Goal: Contribute content

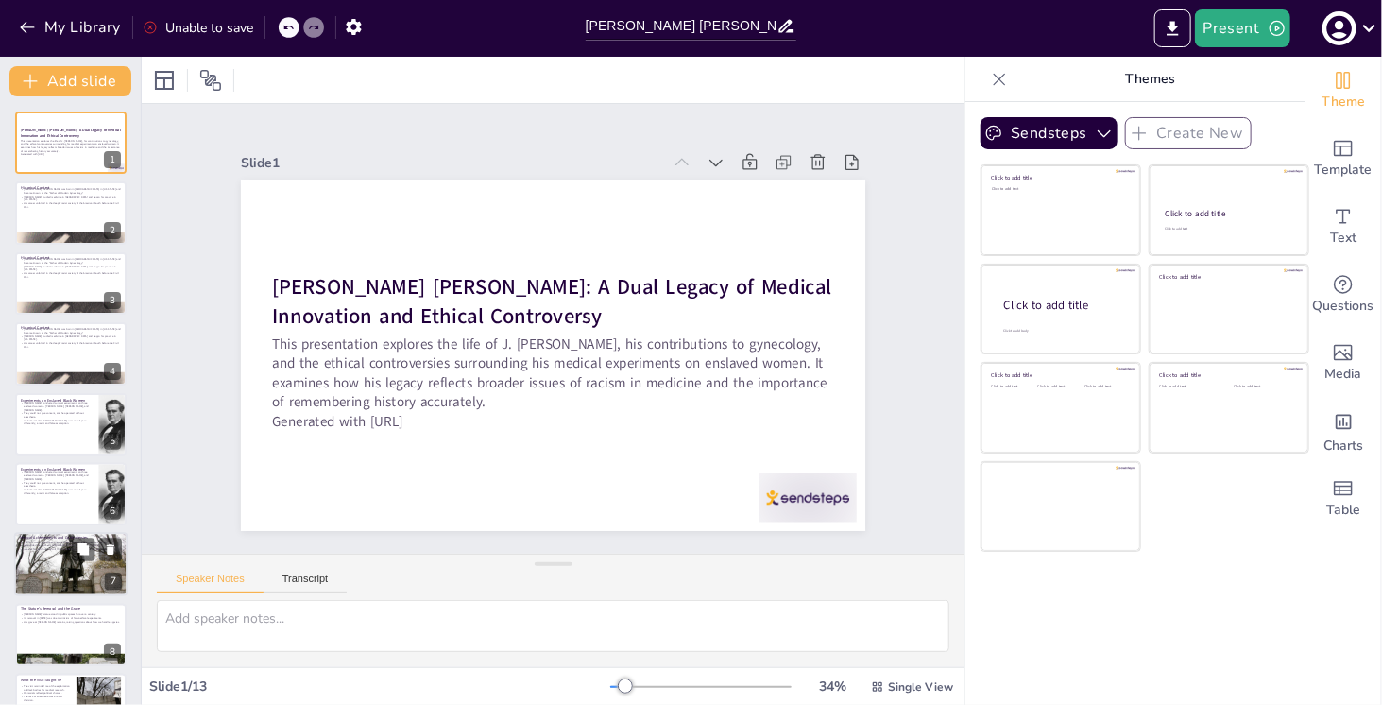
click at [59, 552] on div at bounding box center [70, 565] width 113 height 64
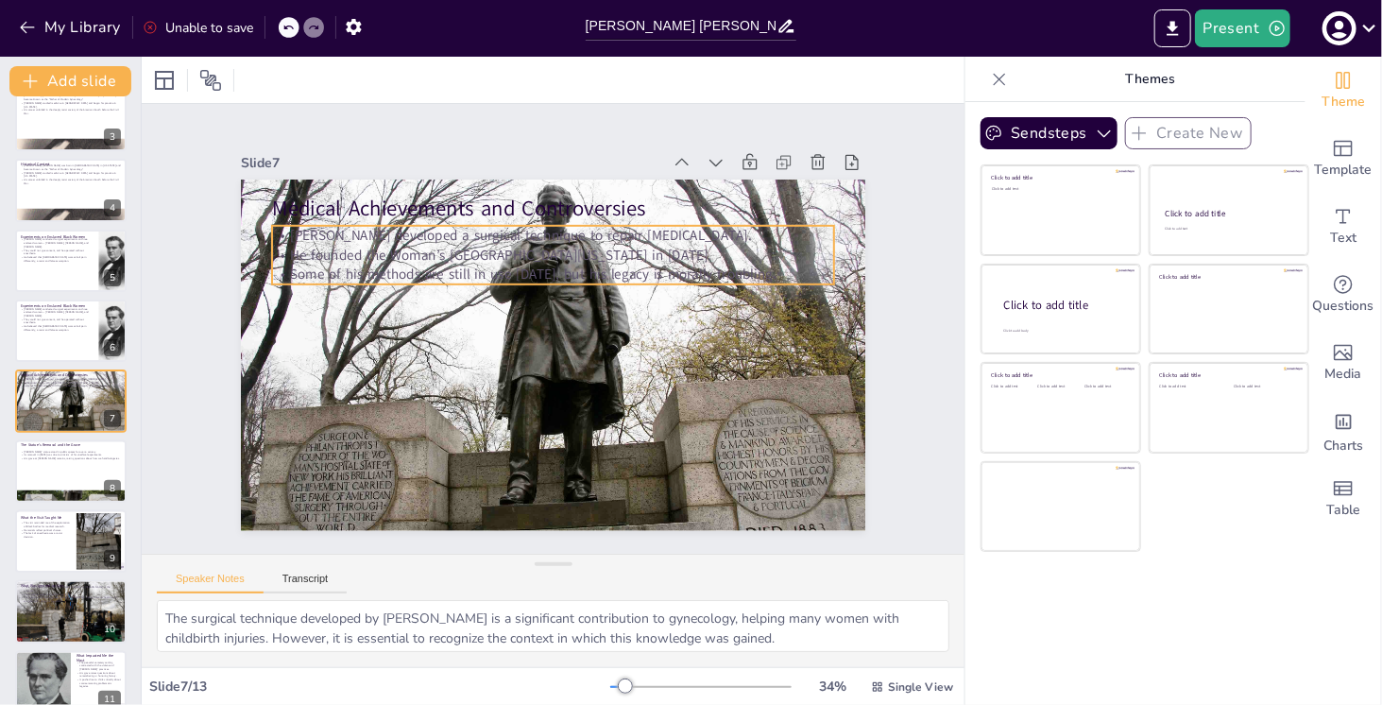
click at [285, 275] on p "Some of his methods are still in use [DATE], but his legacy is morally troublin…" at bounding box center [553, 275] width 562 height 20
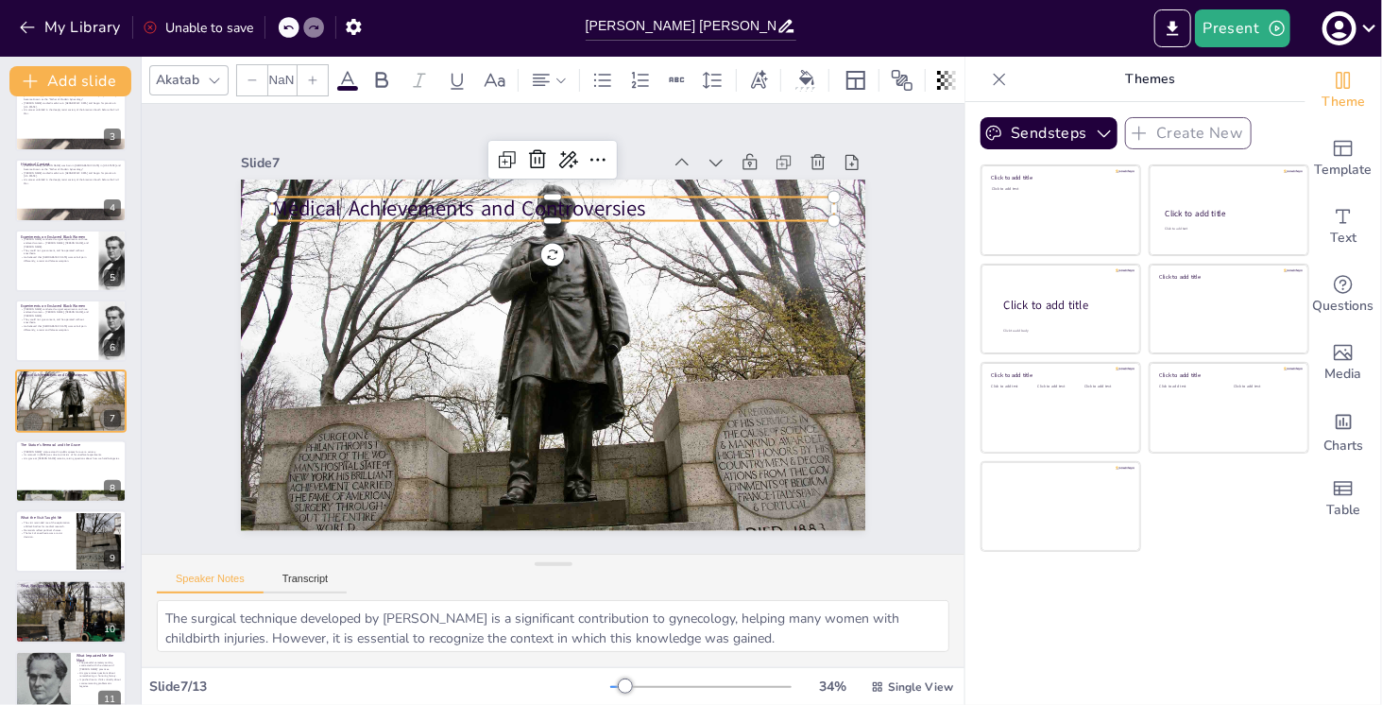
type input "48"
click at [357, 201] on p "Medical Achievements and Controversies" at bounding box center [553, 209] width 562 height 29
click at [353, 211] on p "Medical Achievements and Controversies" at bounding box center [553, 209] width 562 height 29
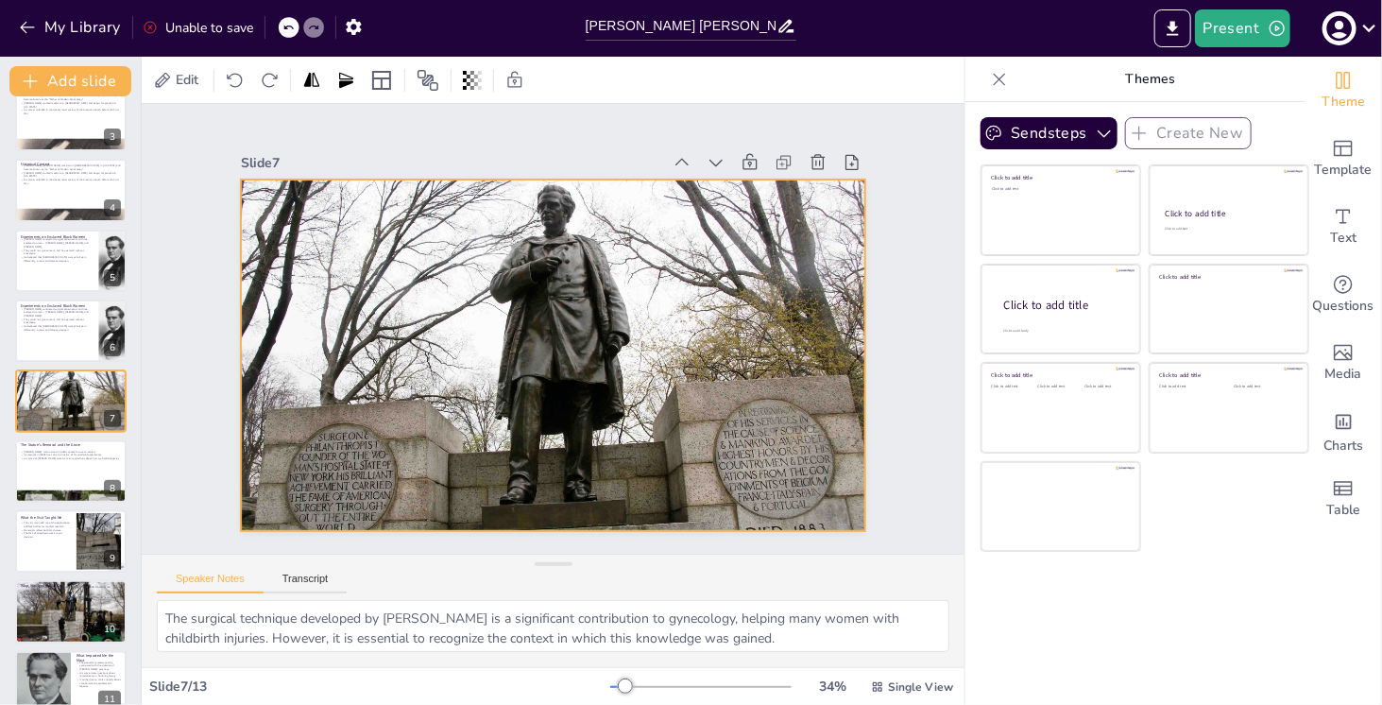
click at [509, 289] on div at bounding box center [553, 355] width 625 height 351
click at [527, 137] on icon at bounding box center [537, 141] width 23 height 23
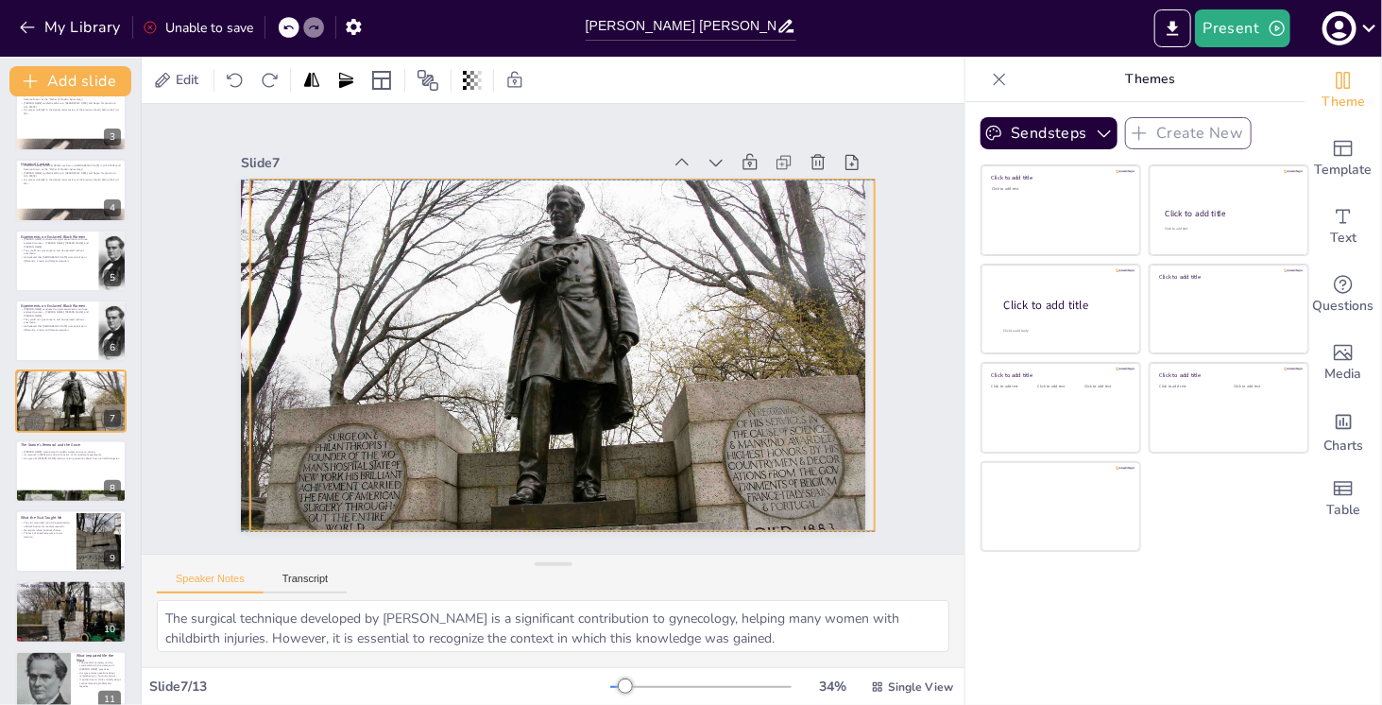
drag, startPoint x: 418, startPoint y: 248, endPoint x: 419, endPoint y: 233, distance: 15.2
click at [419, 233] on div at bounding box center [562, 355] width 625 height 351
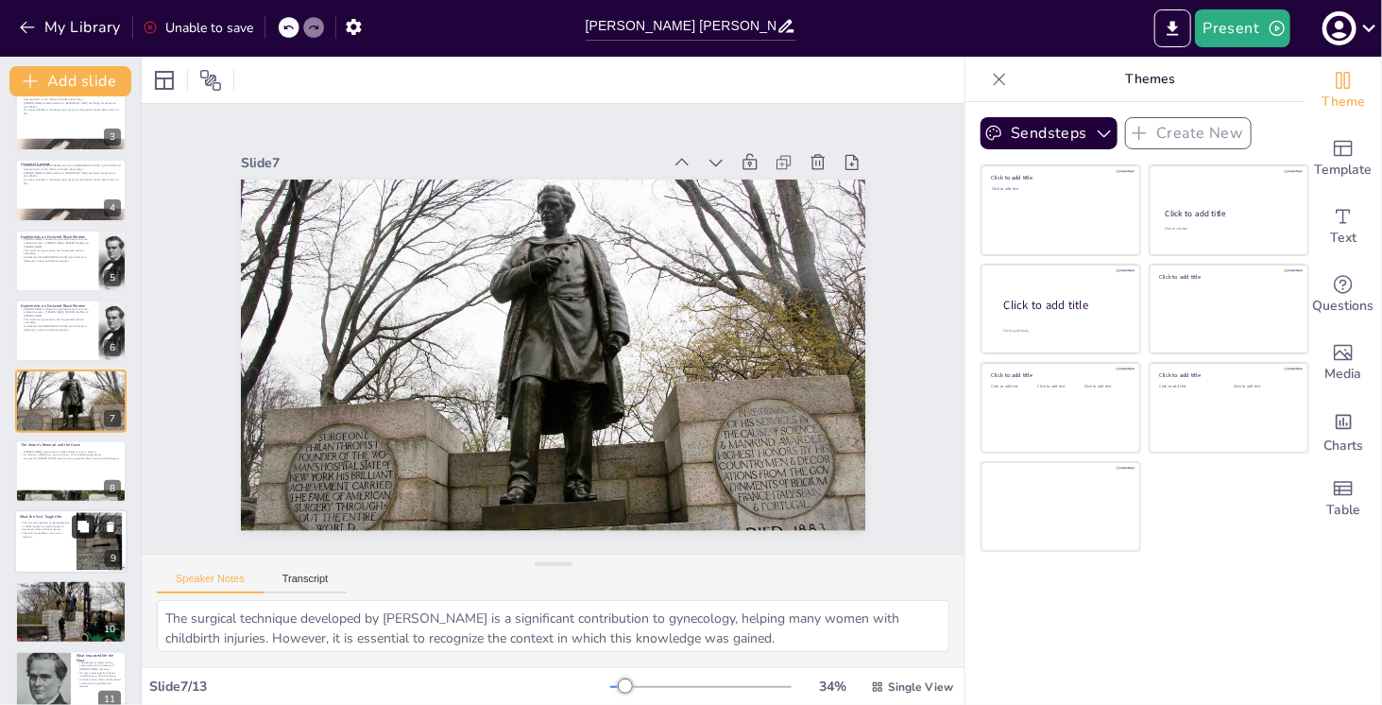
click at [88, 534] on button at bounding box center [83, 526] width 23 height 23
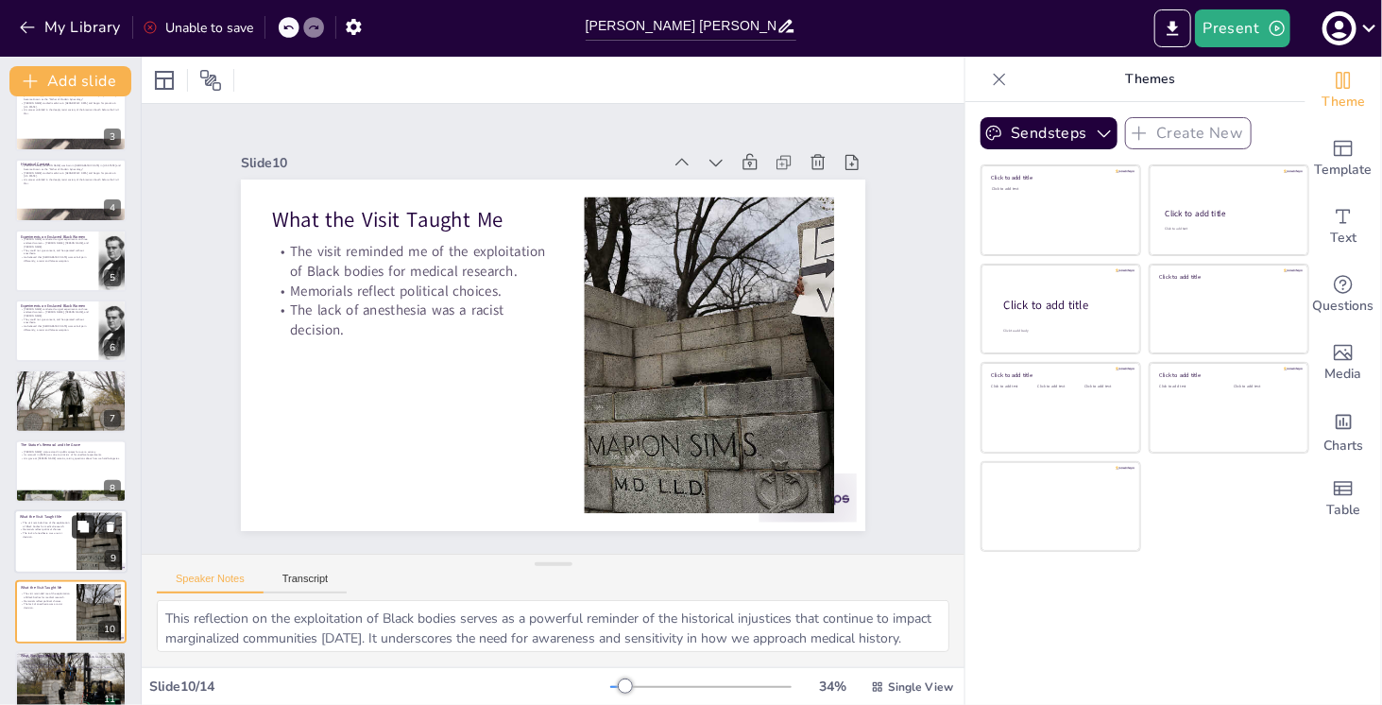
scroll to position [374, 0]
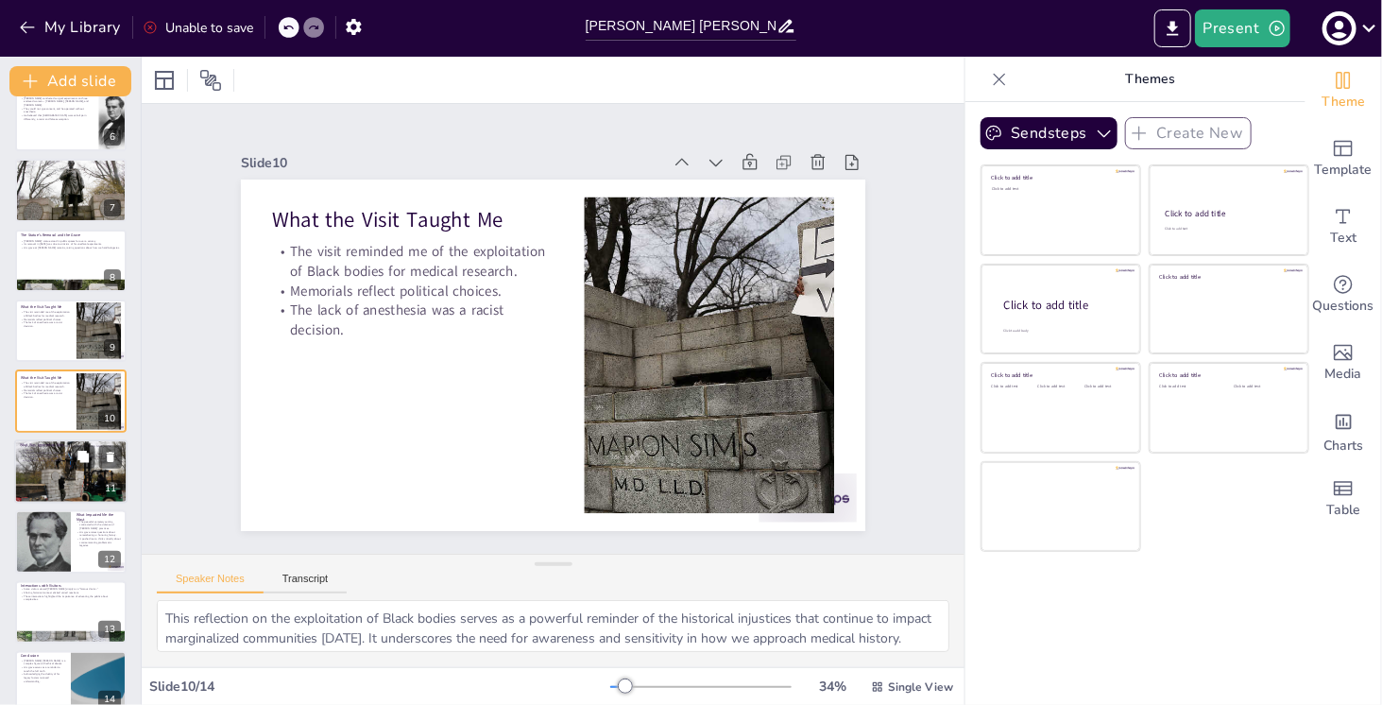
click at [57, 473] on div at bounding box center [71, 471] width 114 height 64
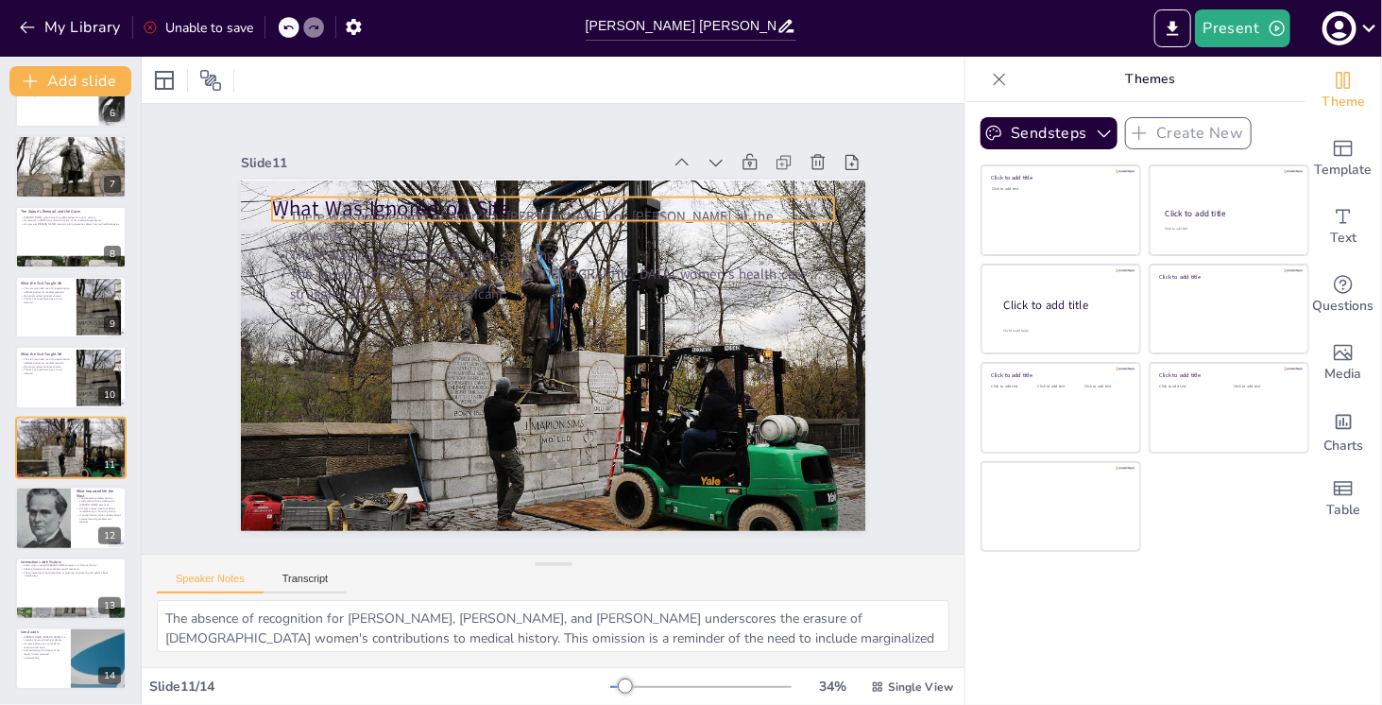
click at [342, 203] on p "What Was Ignored on Site" at bounding box center [553, 209] width 562 height 29
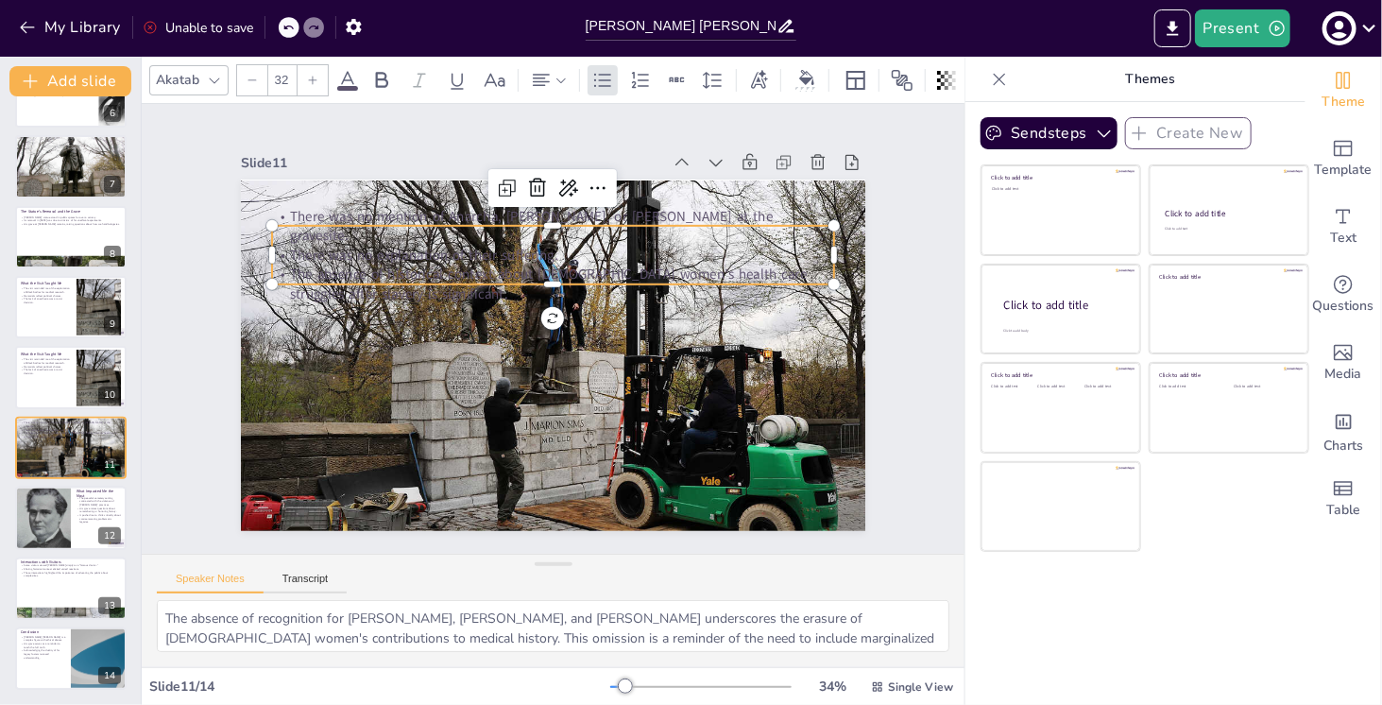
click at [369, 265] on p "The absence of historical context about [DEMOGRAPHIC_DATA] women’s health care …" at bounding box center [553, 284] width 562 height 39
click at [385, 284] on div at bounding box center [553, 291] width 562 height 15
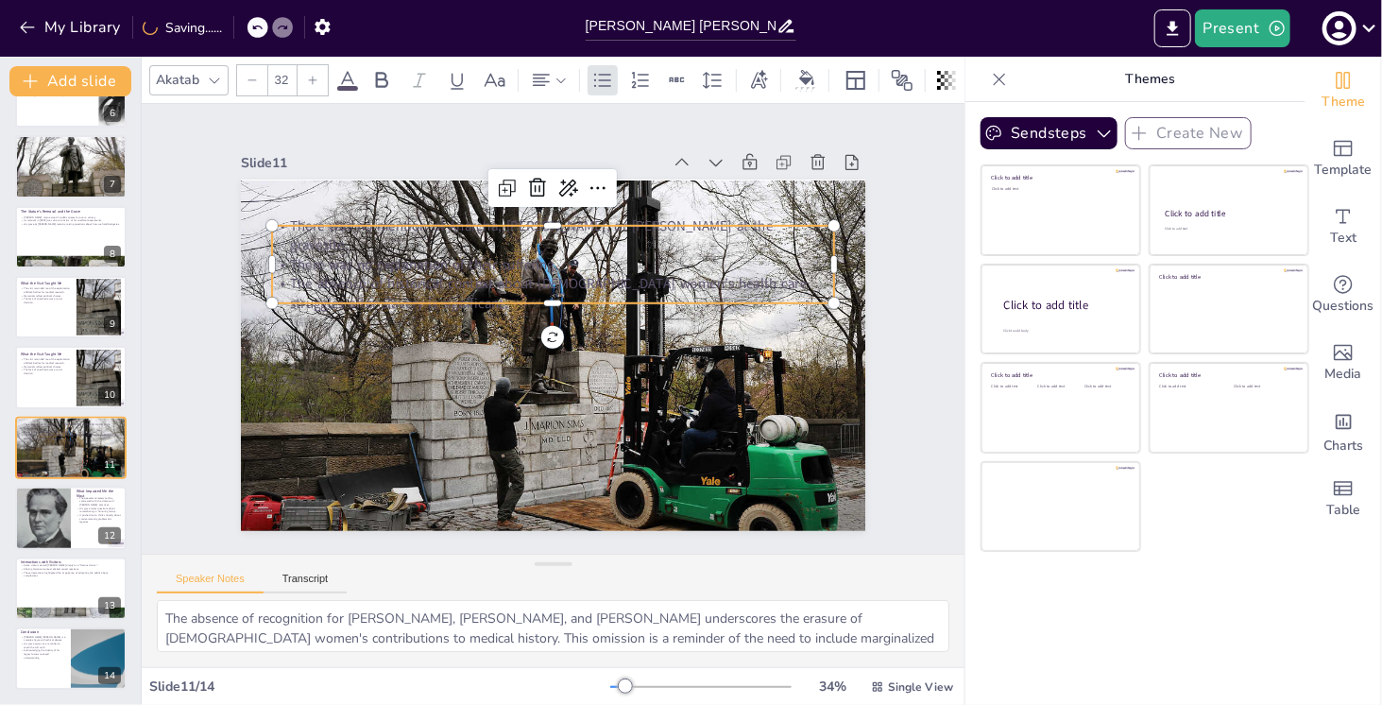
click at [385, 274] on p "The absence of historical context about [DEMOGRAPHIC_DATA] women’s health care …" at bounding box center [553, 293] width 562 height 39
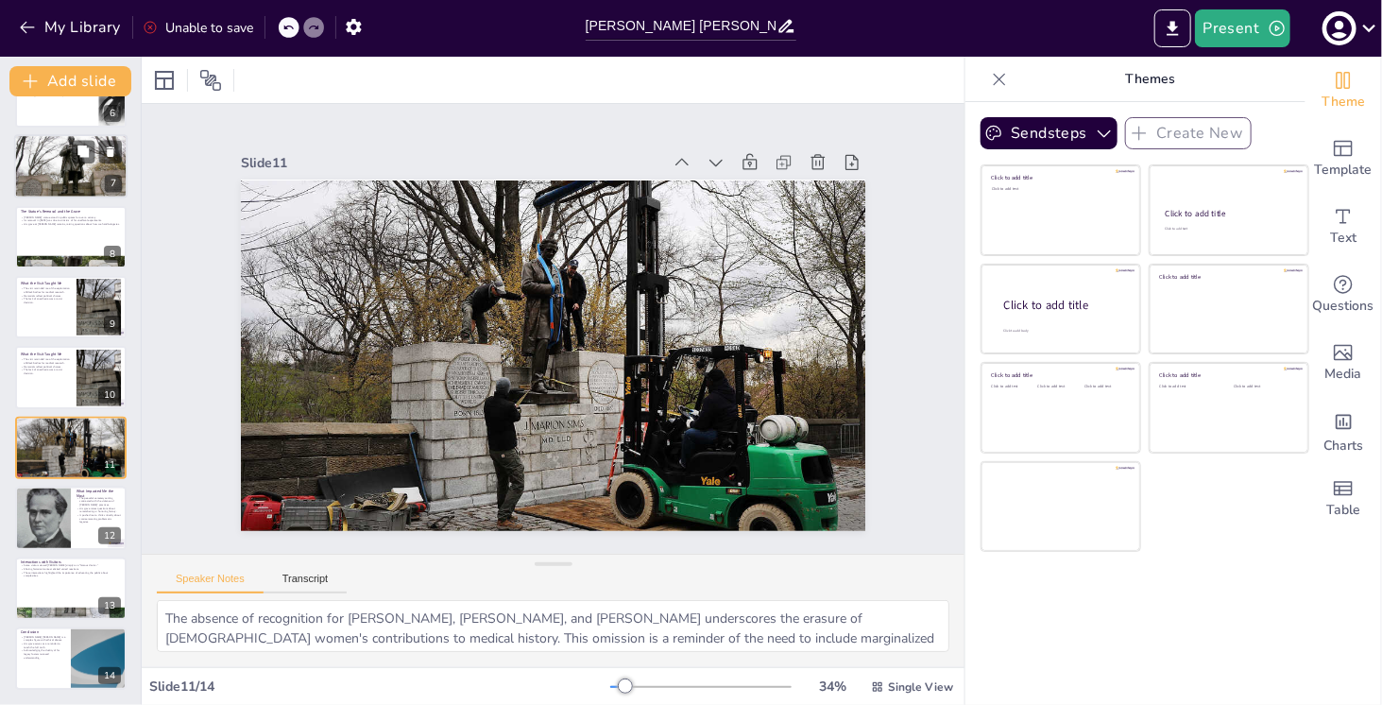
click at [79, 163] on div at bounding box center [70, 167] width 113 height 64
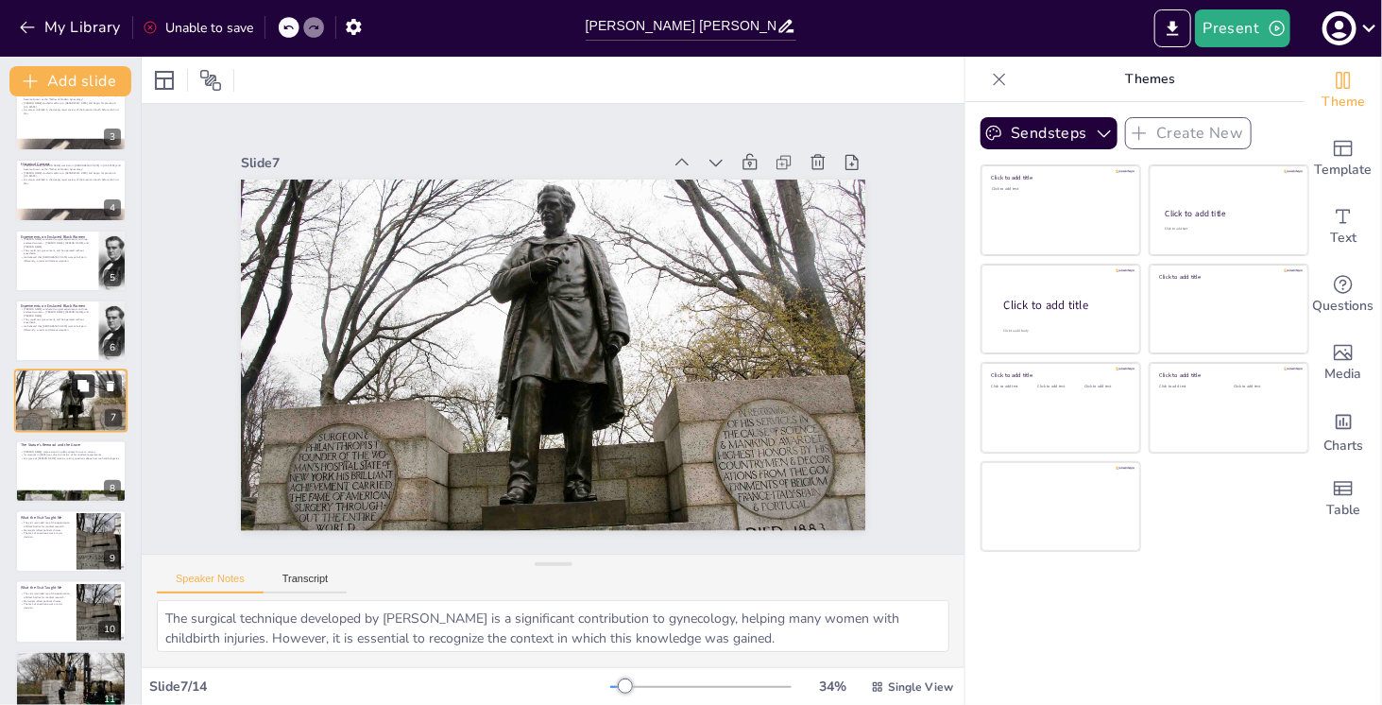
click at [77, 383] on icon at bounding box center [83, 386] width 13 height 13
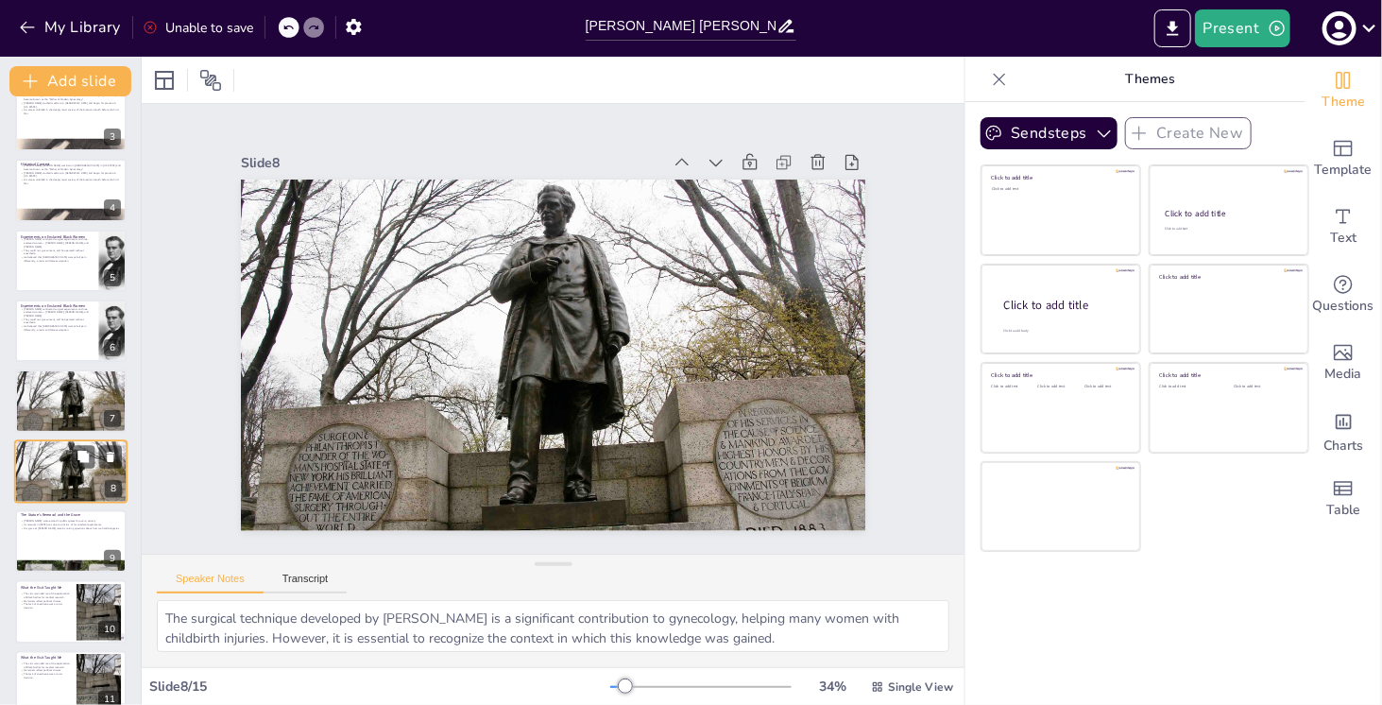
scroll to position [234, 0]
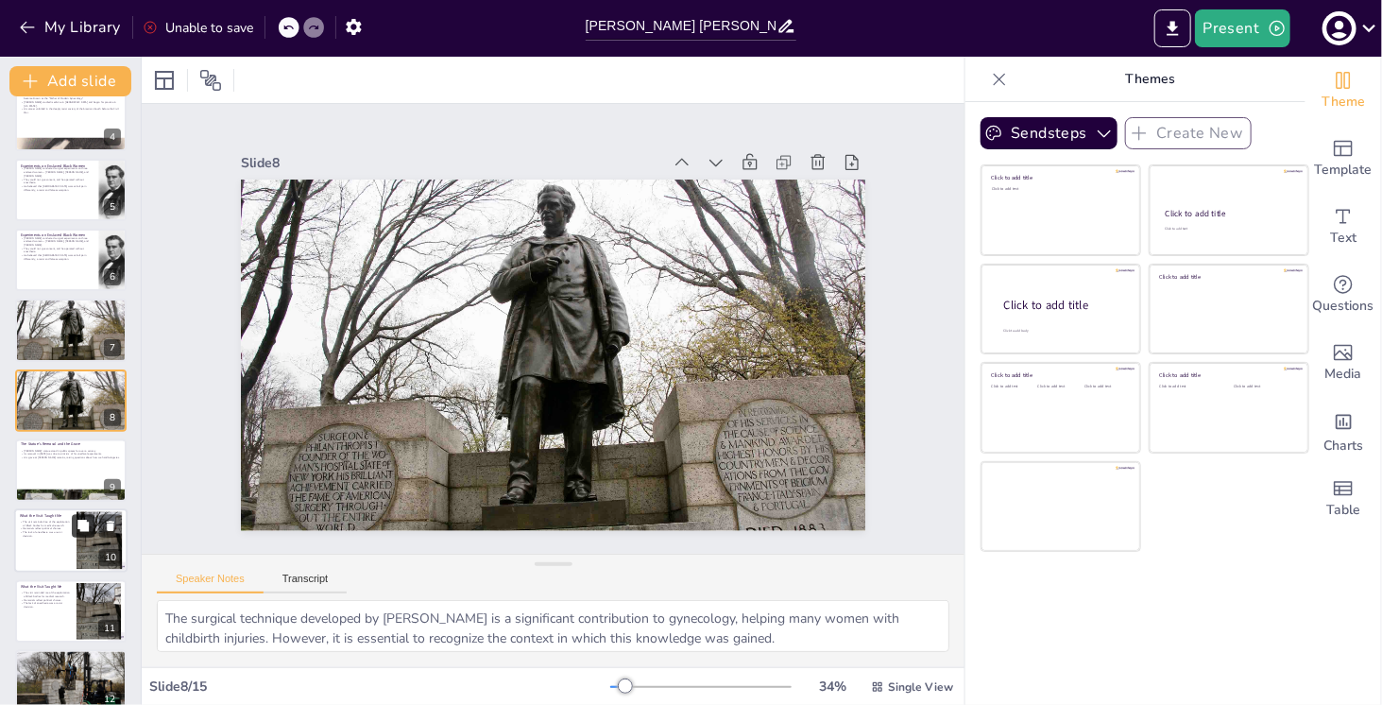
click at [92, 530] on button at bounding box center [83, 526] width 23 height 23
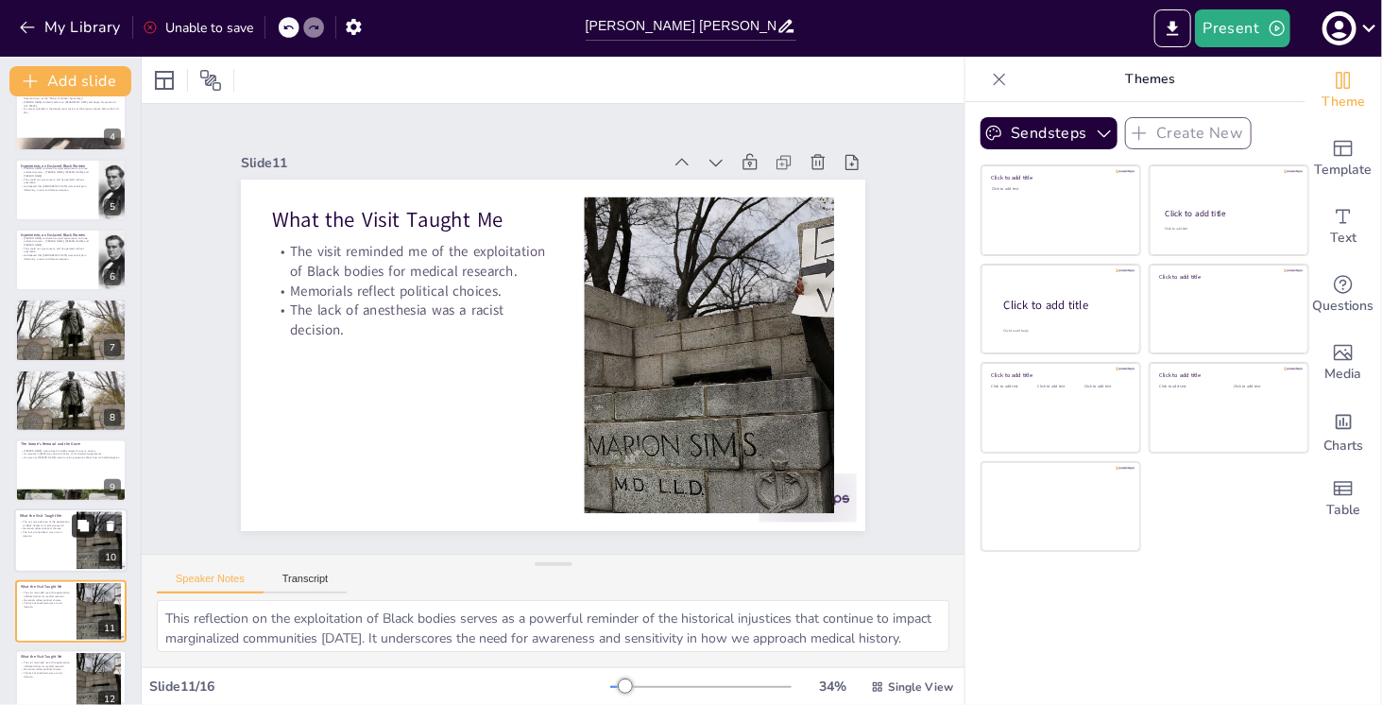
scroll to position [444, 0]
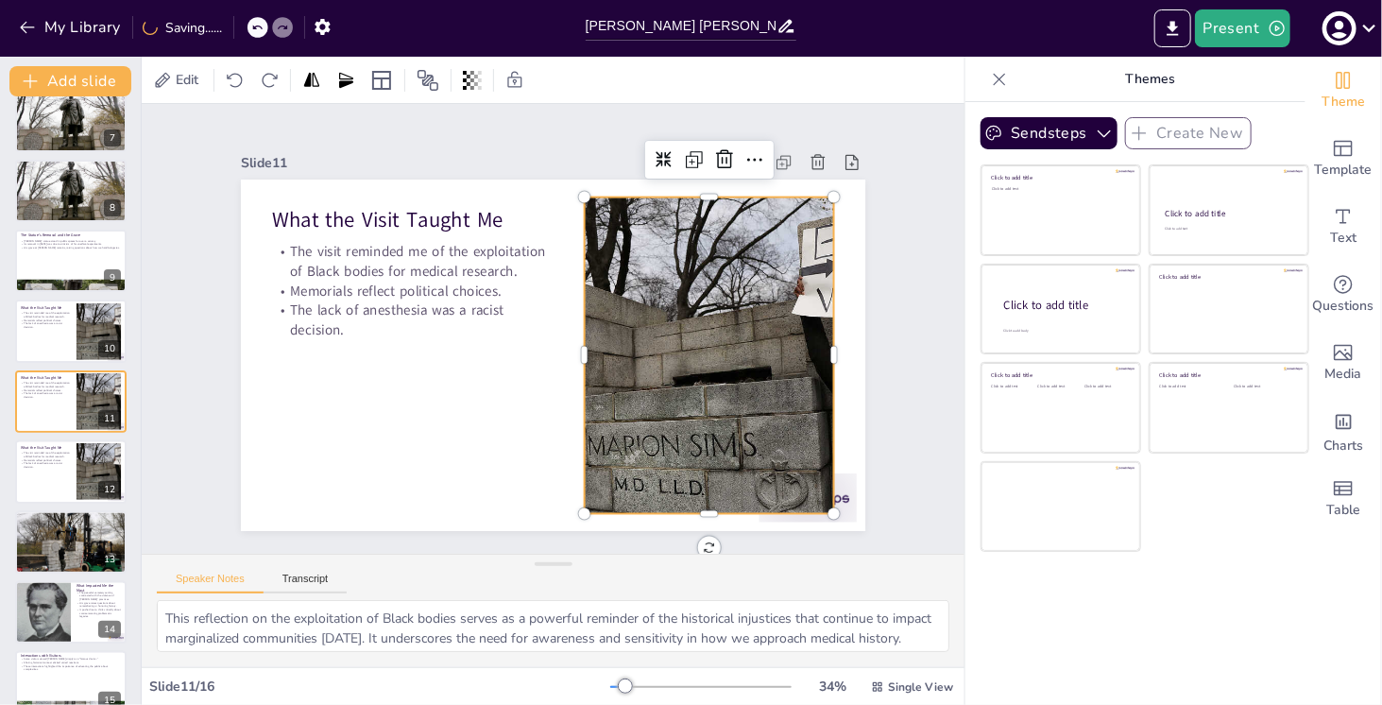
click at [640, 375] on div at bounding box center [709, 355] width 563 height 317
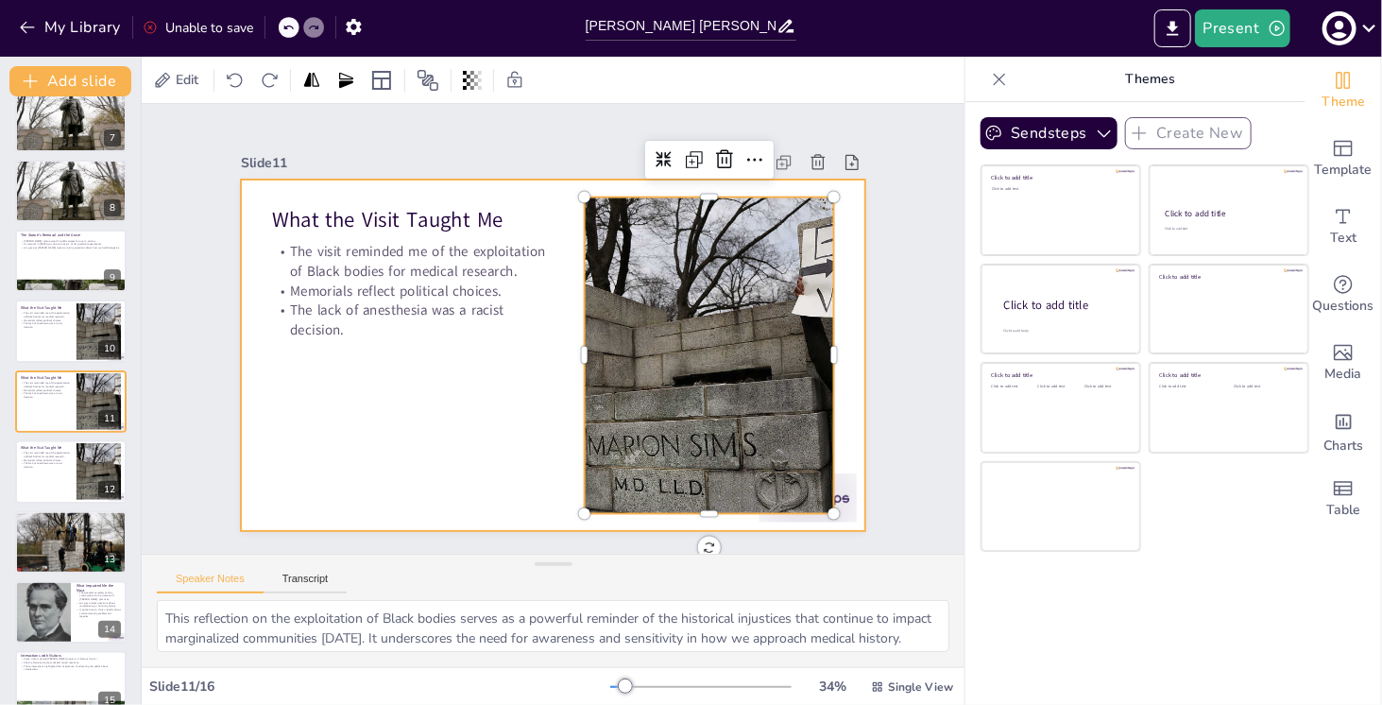
click at [469, 370] on div at bounding box center [553, 355] width 625 height 351
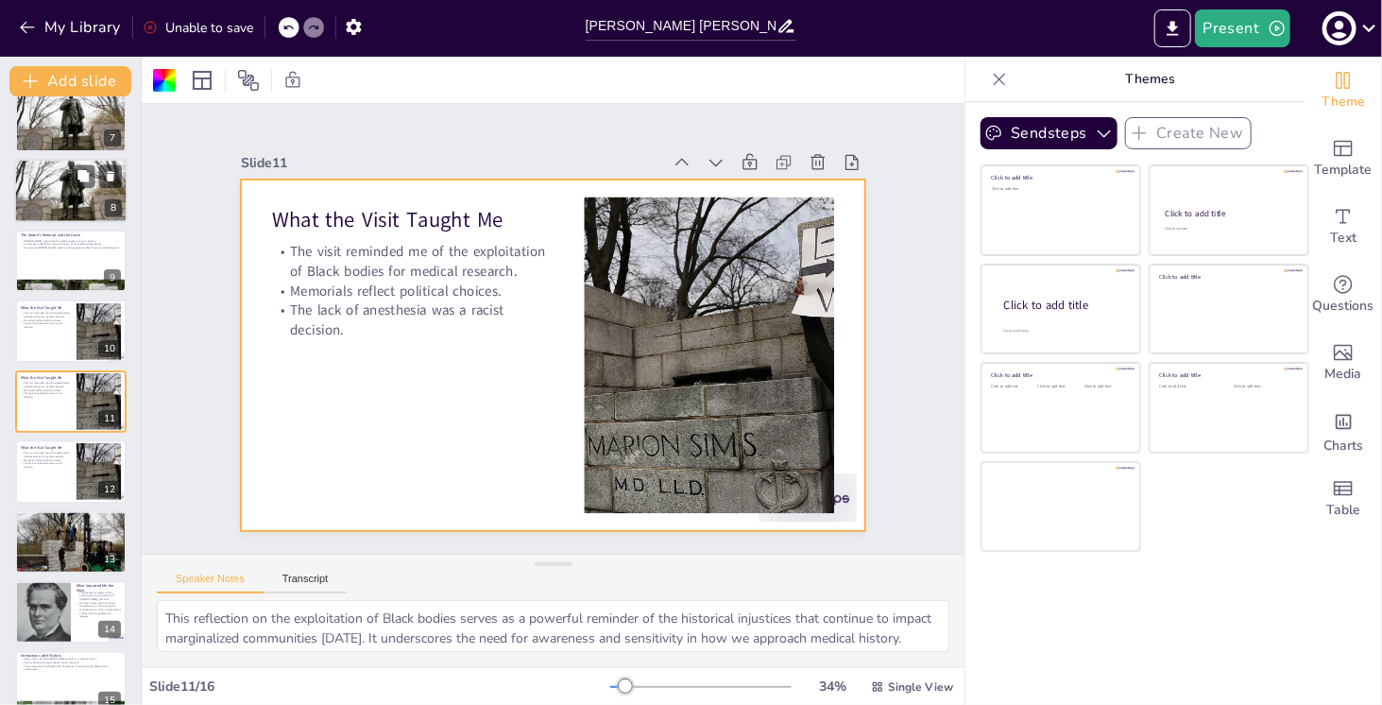
click at [68, 184] on div at bounding box center [70, 191] width 113 height 64
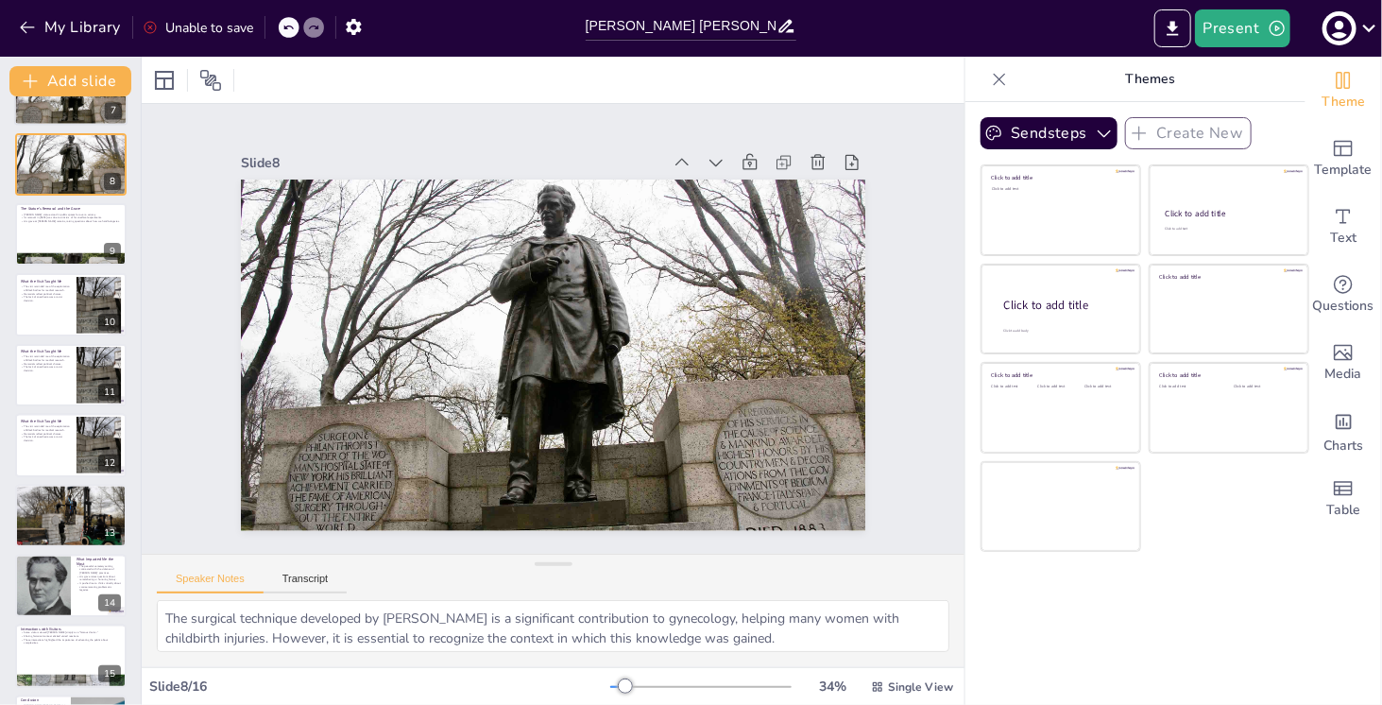
scroll to position [472, 0]
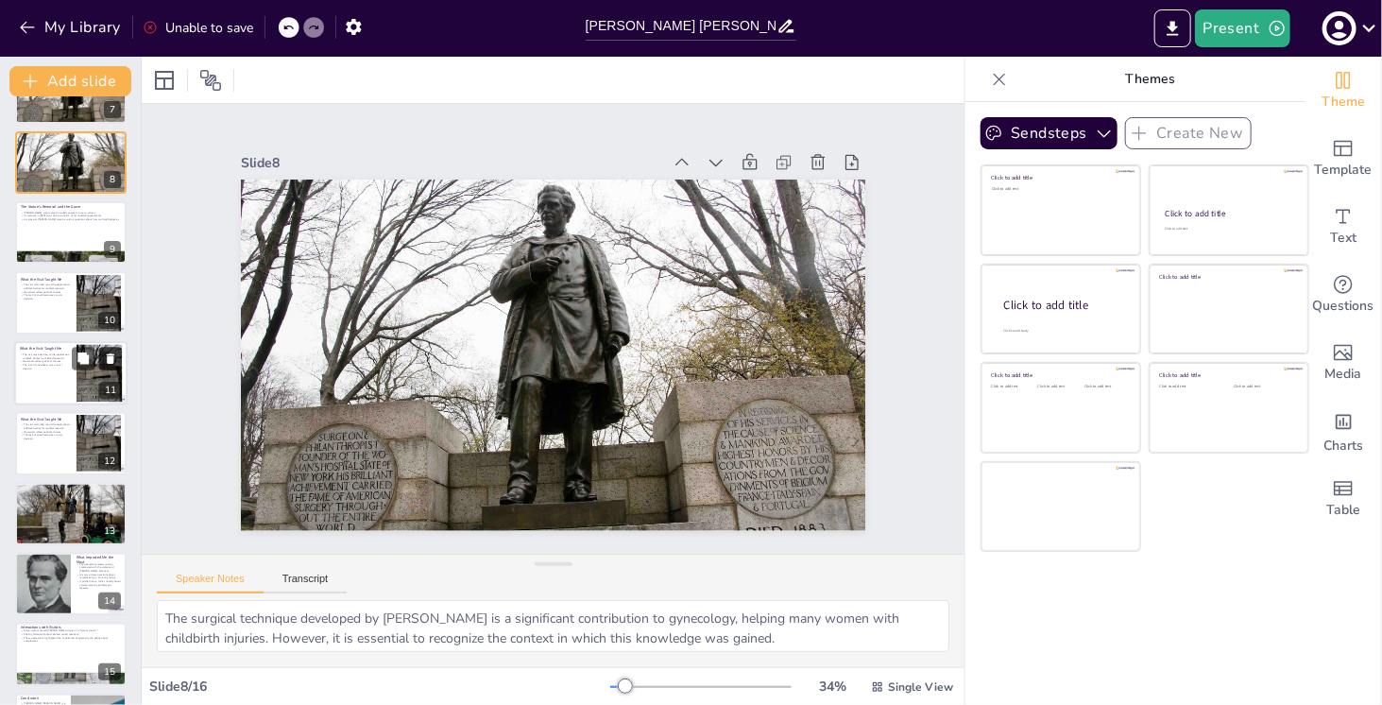
click at [102, 363] on button at bounding box center [110, 358] width 23 height 23
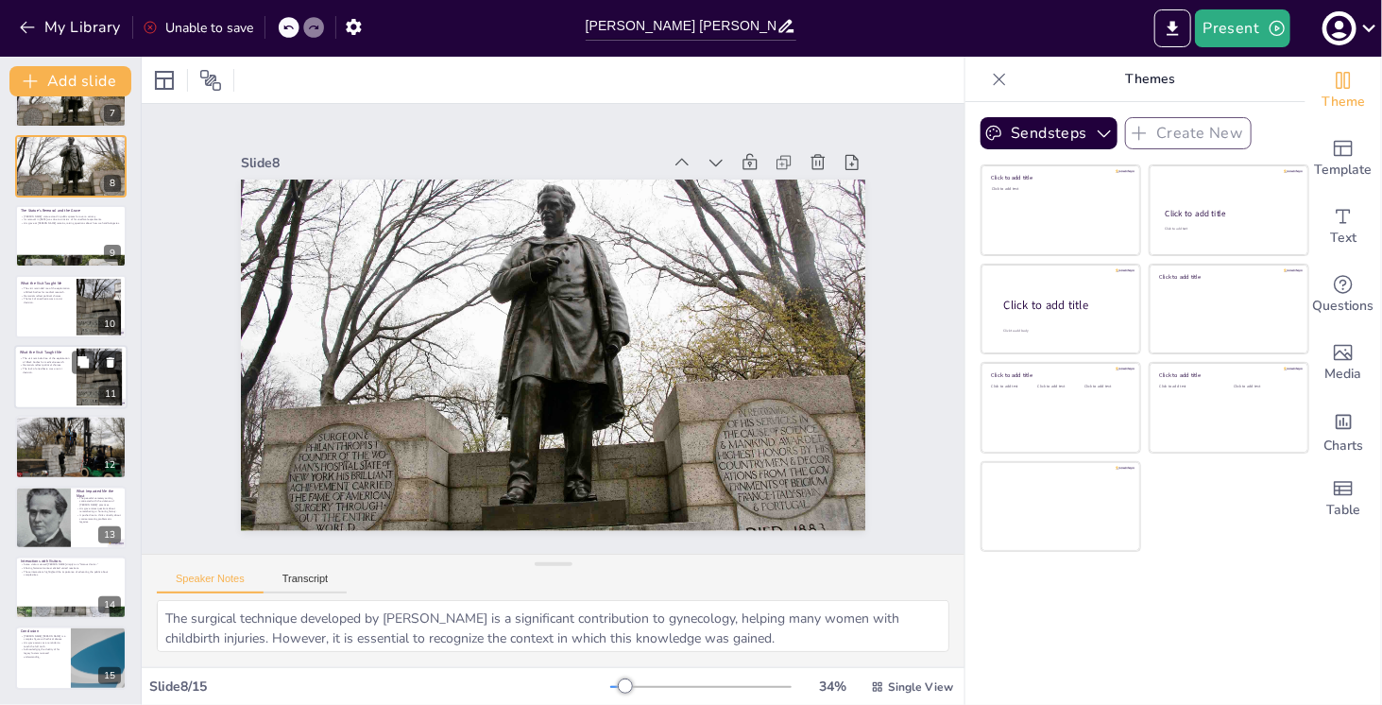
scroll to position [468, 0]
click at [93, 381] on div at bounding box center [99, 378] width 102 height 58
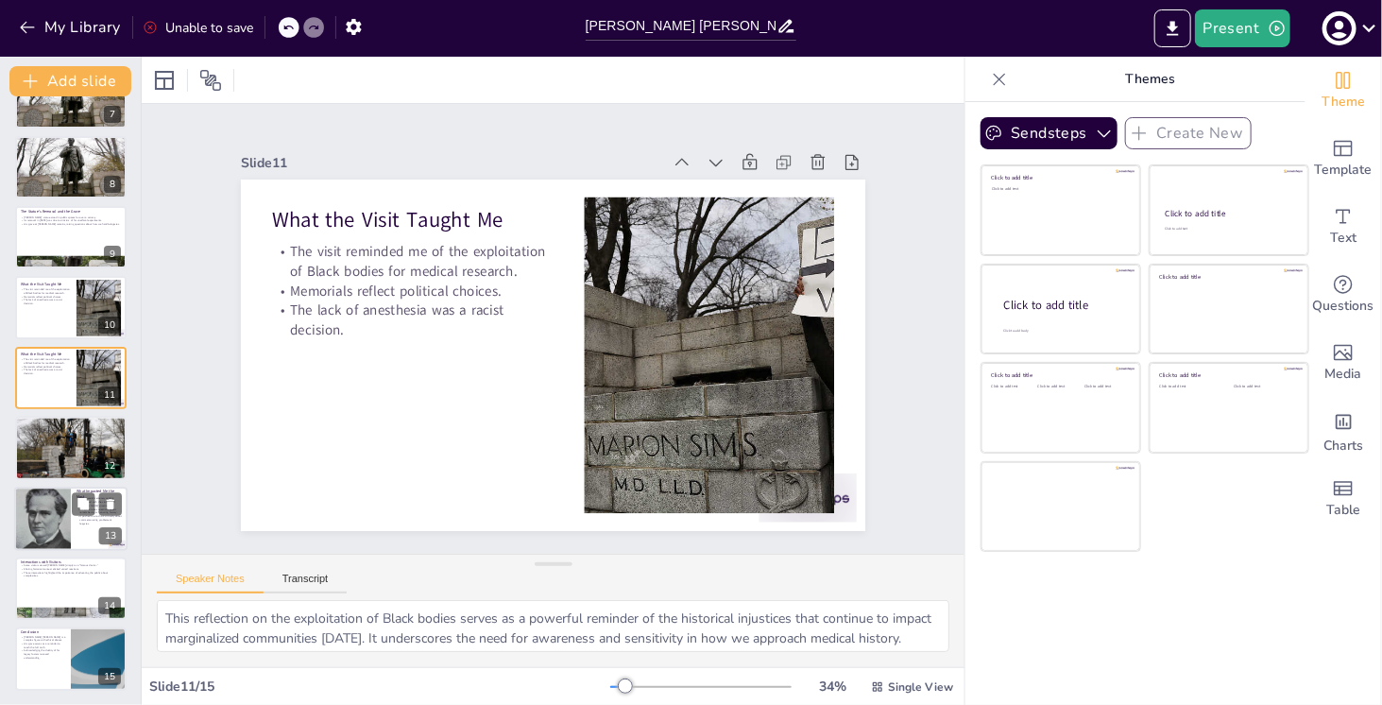
click at [45, 518] on div at bounding box center [42, 519] width 98 height 64
